Goal: Task Accomplishment & Management: Complete application form

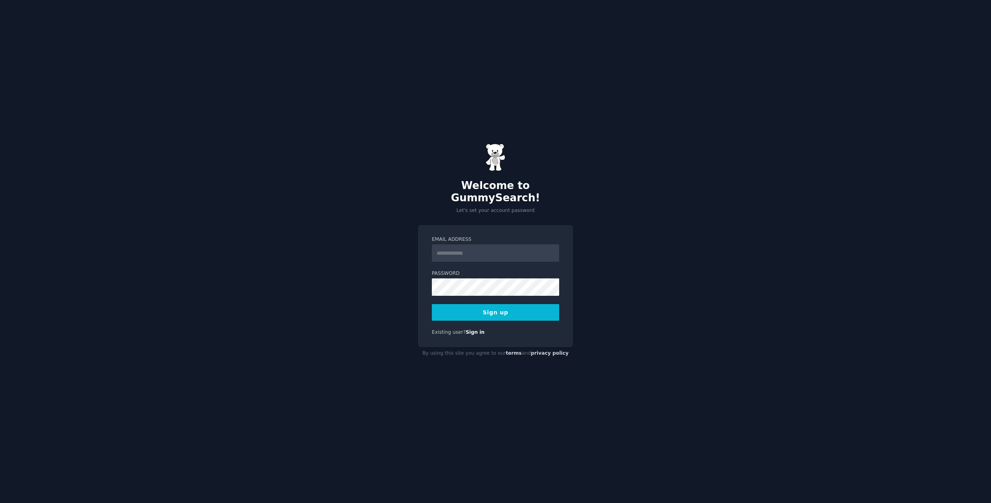
click at [447, 246] on input "Email Address" at bounding box center [495, 252] width 127 height 17
drag, startPoint x: 525, startPoint y: 248, endPoint x: 396, endPoint y: 242, distance: 128.2
click at [396, 242] on div "**********" at bounding box center [495, 251] width 991 height 503
type input "**********"
click at [462, 305] on button "Sign up" at bounding box center [495, 312] width 127 height 17
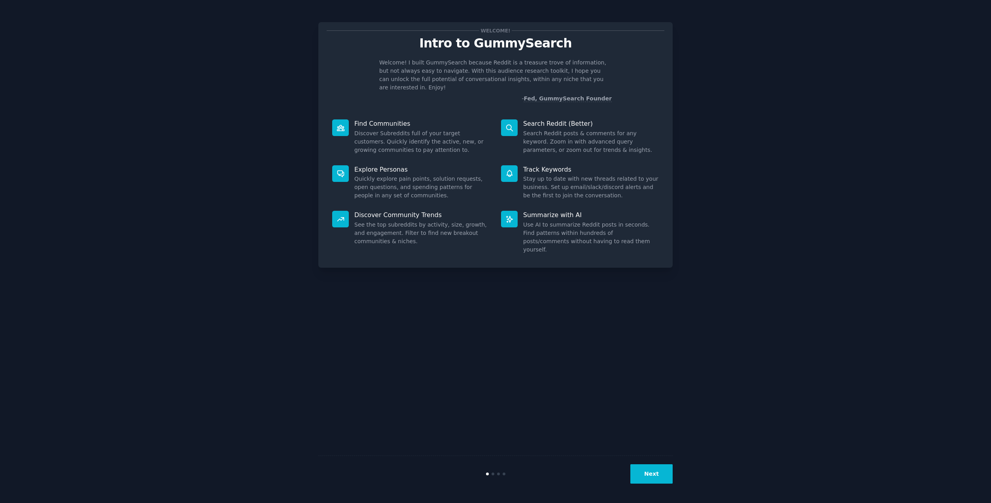
click at [663, 468] on button "Next" at bounding box center [651, 473] width 42 height 19
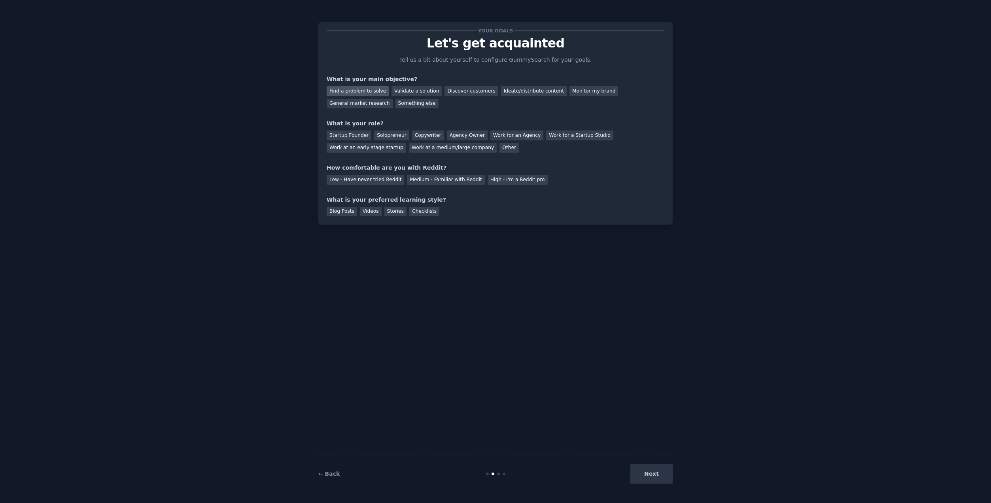
click at [377, 93] on div "Find a problem to solve" at bounding box center [357, 91] width 62 height 10
click at [427, 93] on div "Validate a solution" at bounding box center [416, 91] width 50 height 10
click at [375, 89] on div "Find a problem to solve" at bounding box center [357, 91] width 62 height 10
click at [387, 131] on div "Solopreneur" at bounding box center [391, 135] width 35 height 10
click at [445, 183] on div "Medium - Familiar with Reddit" at bounding box center [445, 180] width 77 height 10
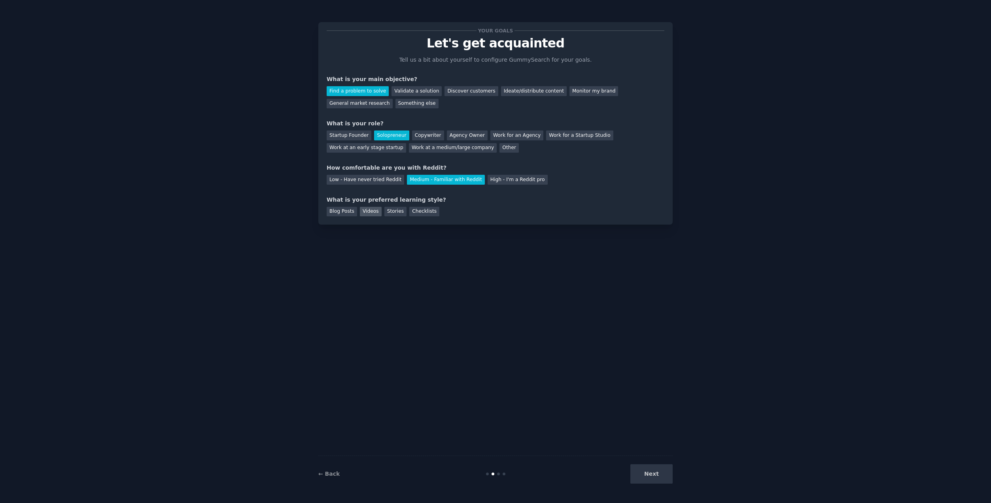
click at [360, 211] on div "Videos" at bounding box center [371, 212] width 22 height 10
click at [351, 212] on div "Blog Posts" at bounding box center [341, 212] width 30 height 10
click at [643, 472] on button "Next" at bounding box center [651, 473] width 42 height 19
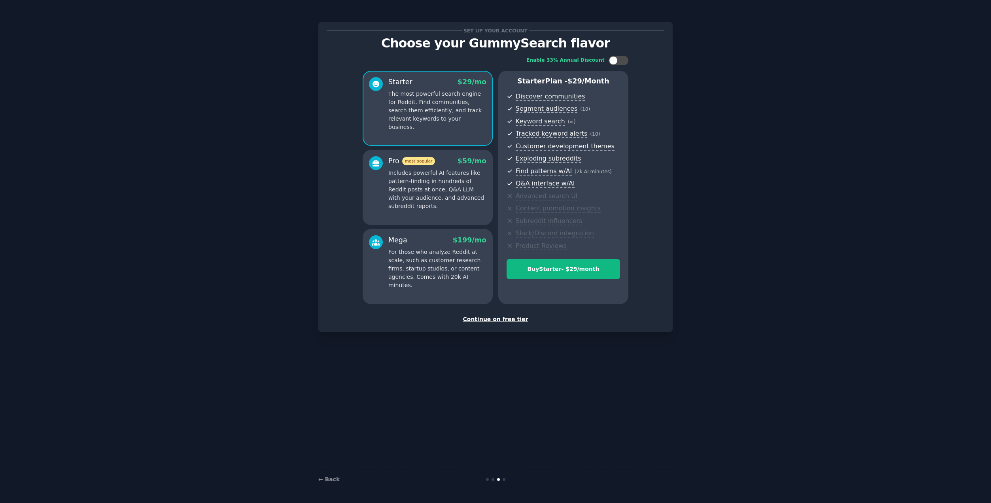
click at [502, 320] on div "Continue on free tier" at bounding box center [495, 319] width 338 height 8
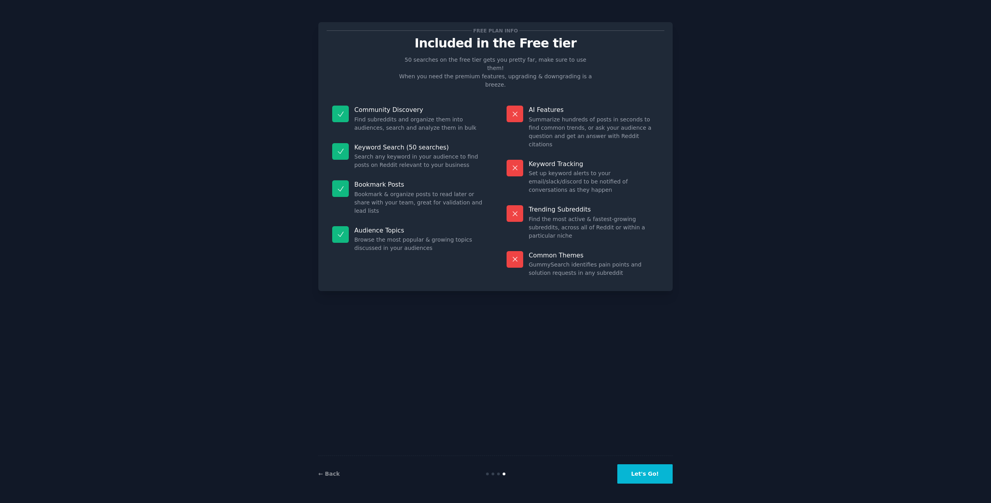
click at [668, 471] on button "Let's Go!" at bounding box center [644, 473] width 55 height 19
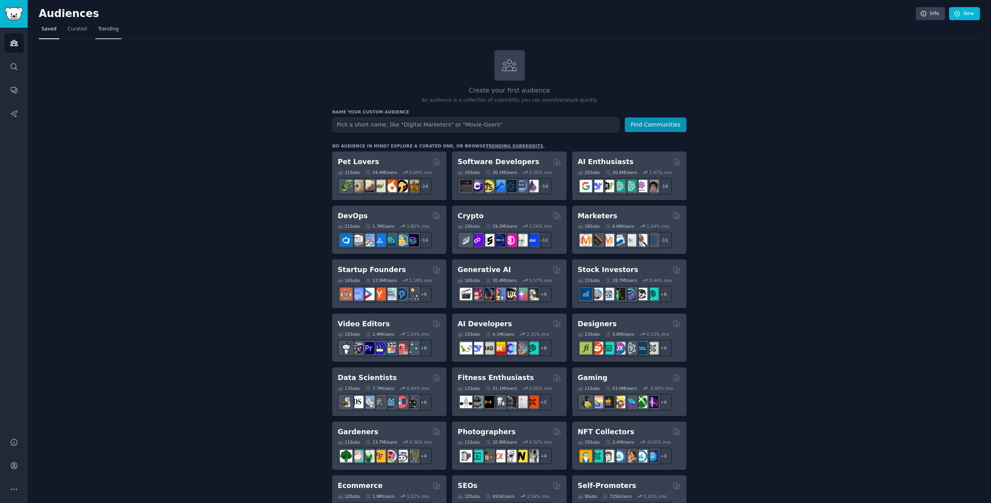
click at [108, 30] on span "Trending" at bounding box center [108, 29] width 21 height 7
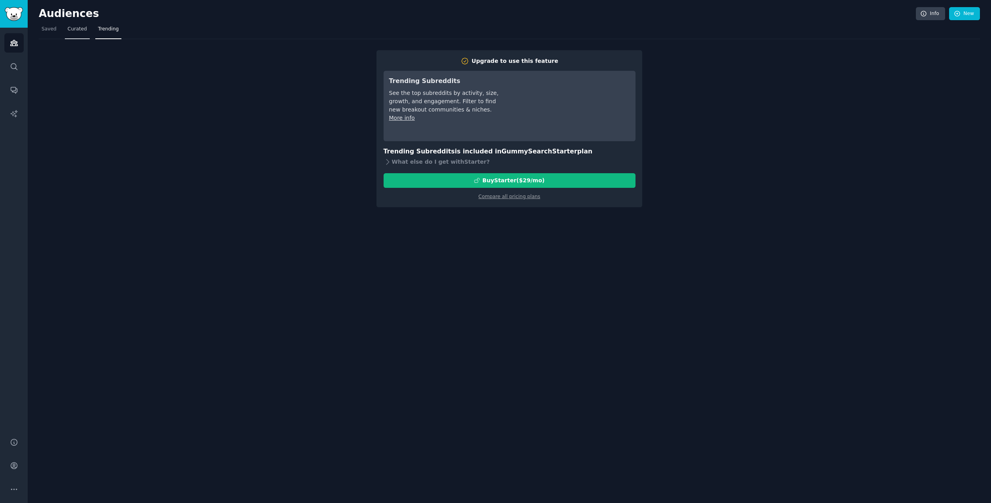
click at [73, 31] on span "Curated" at bounding box center [77, 29] width 19 height 7
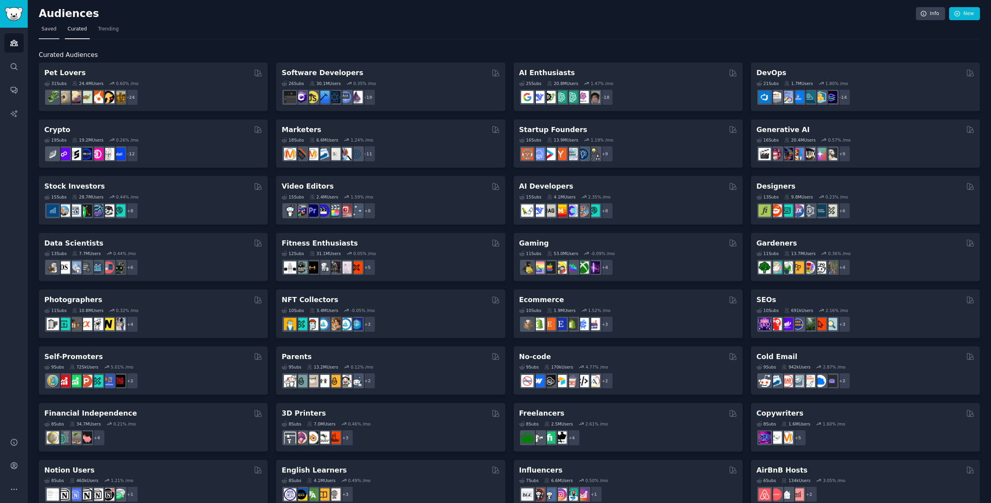
click at [45, 32] on span "Saved" at bounding box center [49, 29] width 15 height 7
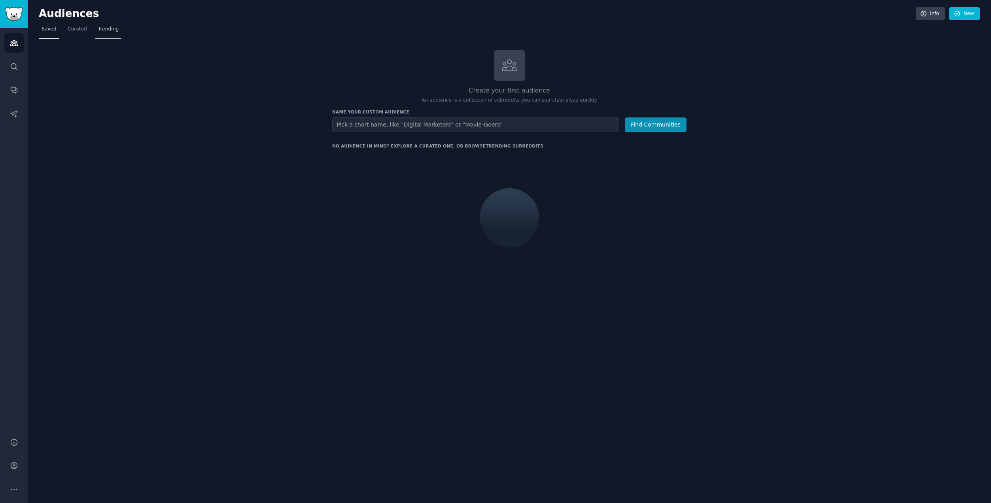
click at [113, 32] on span "Trending" at bounding box center [108, 29] width 21 height 7
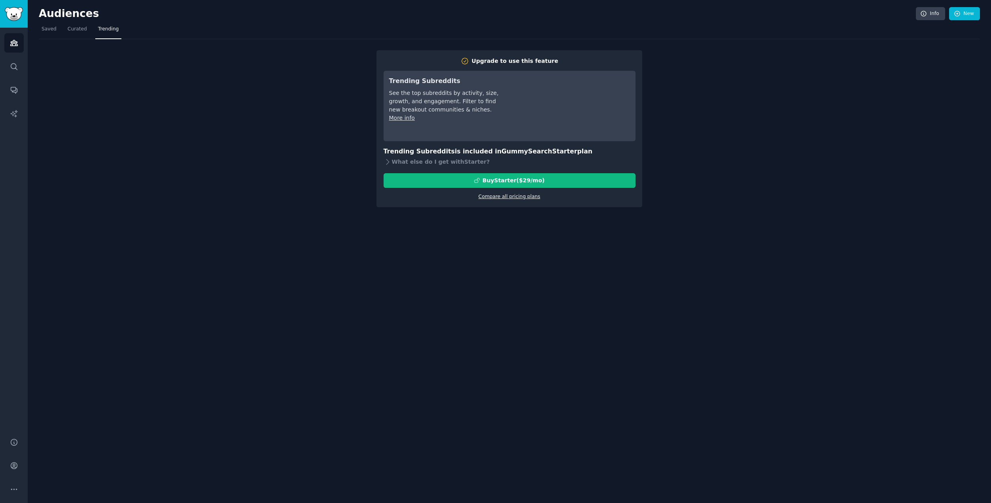
click at [508, 194] on link "Compare all pricing plans" at bounding box center [509, 197] width 62 height 6
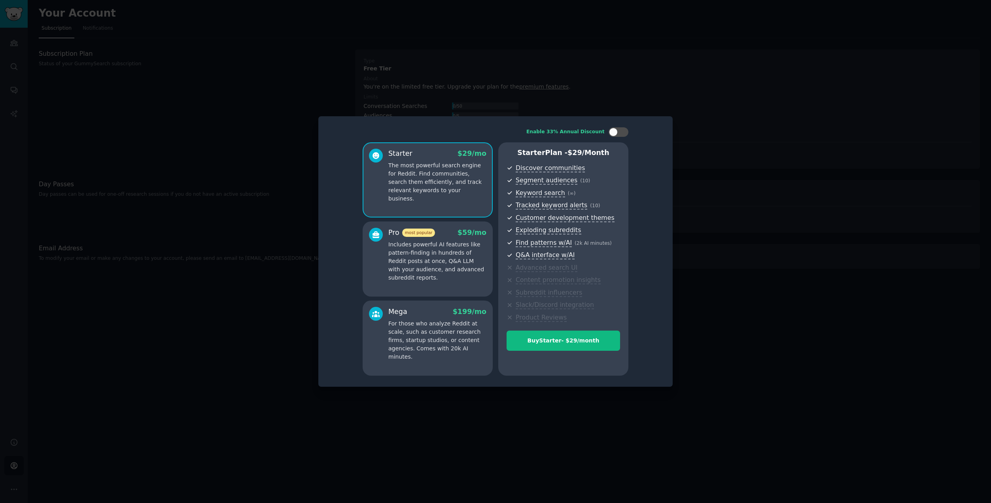
click at [621, 89] on div at bounding box center [495, 251] width 991 height 503
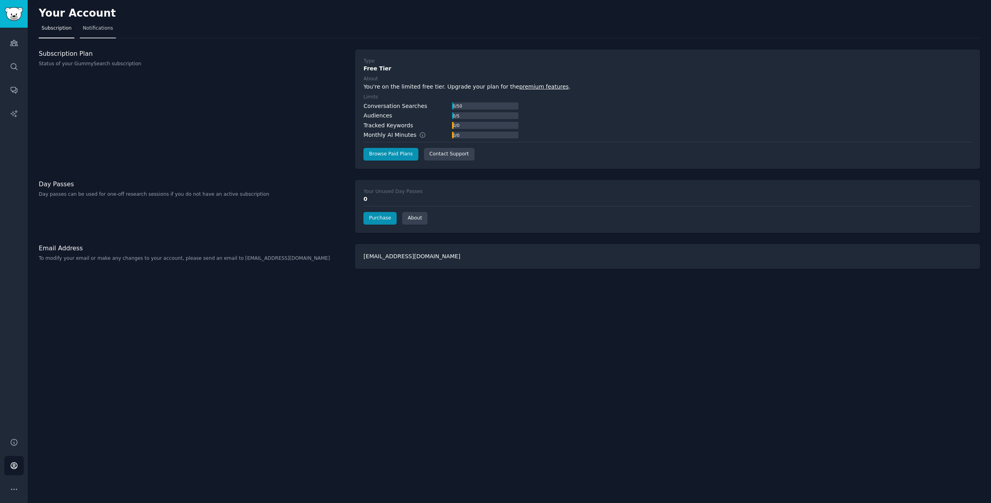
click at [95, 25] on span "Notifications" at bounding box center [98, 28] width 30 height 7
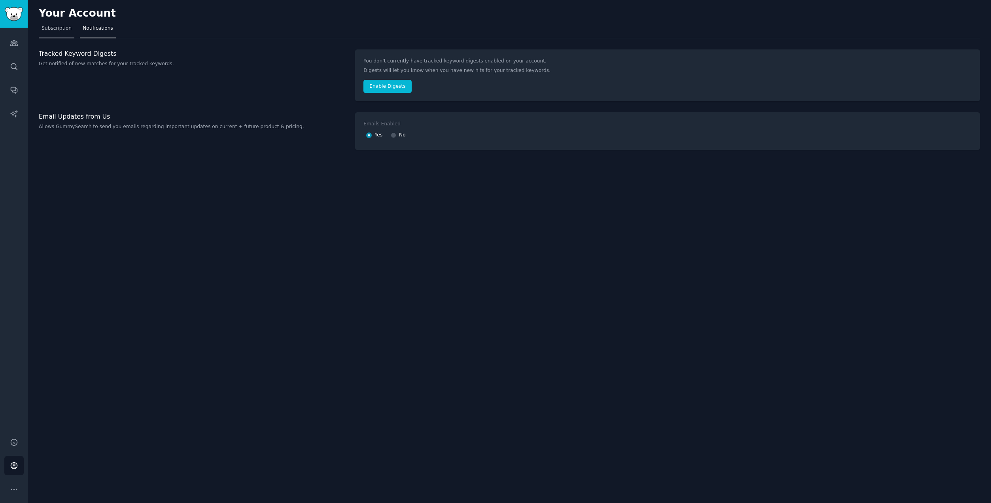
click at [51, 28] on span "Subscription" at bounding box center [57, 28] width 30 height 7
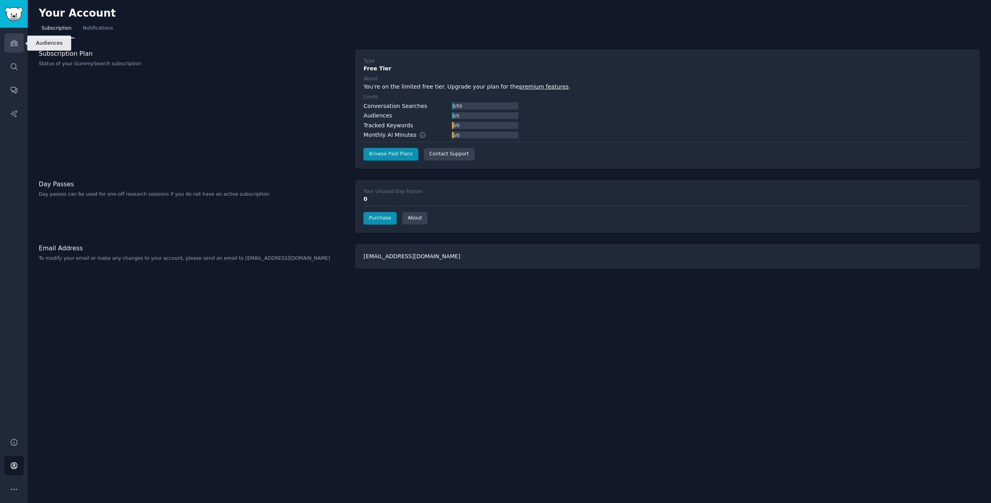
click at [14, 45] on icon "Sidebar" at bounding box center [14, 43] width 8 height 8
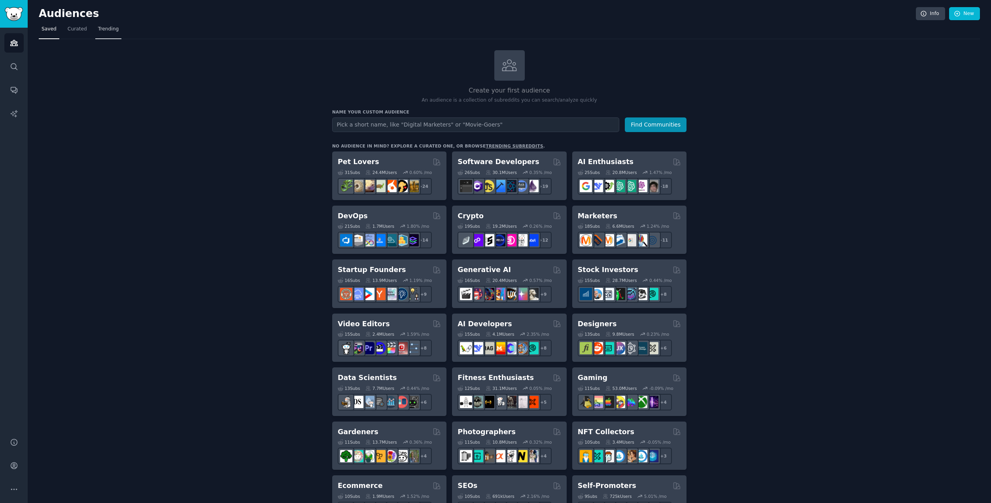
click at [115, 28] on link "Trending" at bounding box center [108, 31] width 26 height 16
